Goal: Check status: Check status

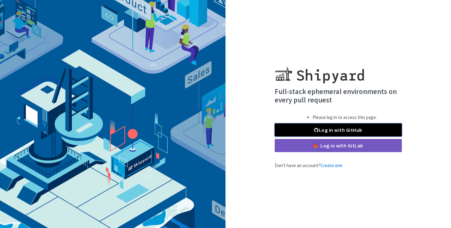
click at [317, 127] on link "Log in with GitHub" at bounding box center [337, 130] width 127 height 13
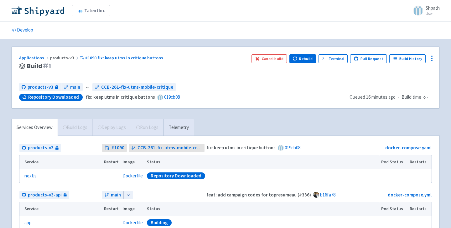
click at [221, 97] on span "Repository Downloaded fix: keep utms in critique buttons 019cb08" at bounding box center [181, 97] width 325 height 7
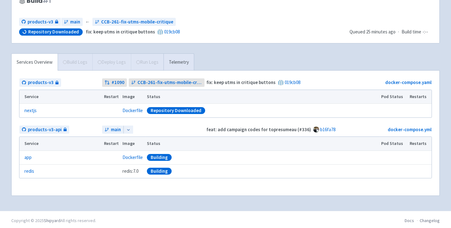
scroll to position [68, 0]
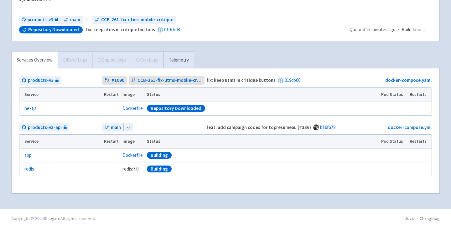
click at [7, 126] on div "Applications products-v3 #1090 fix: keep utms in critique buttons Build # 1 Can…" at bounding box center [225, 90] width 438 height 223
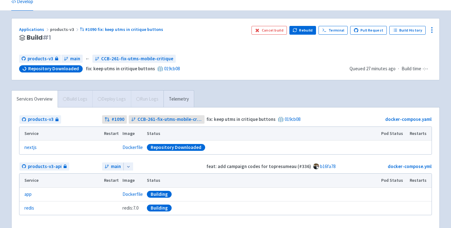
scroll to position [8, 0]
